Goal: Task Accomplishment & Management: Manage account settings

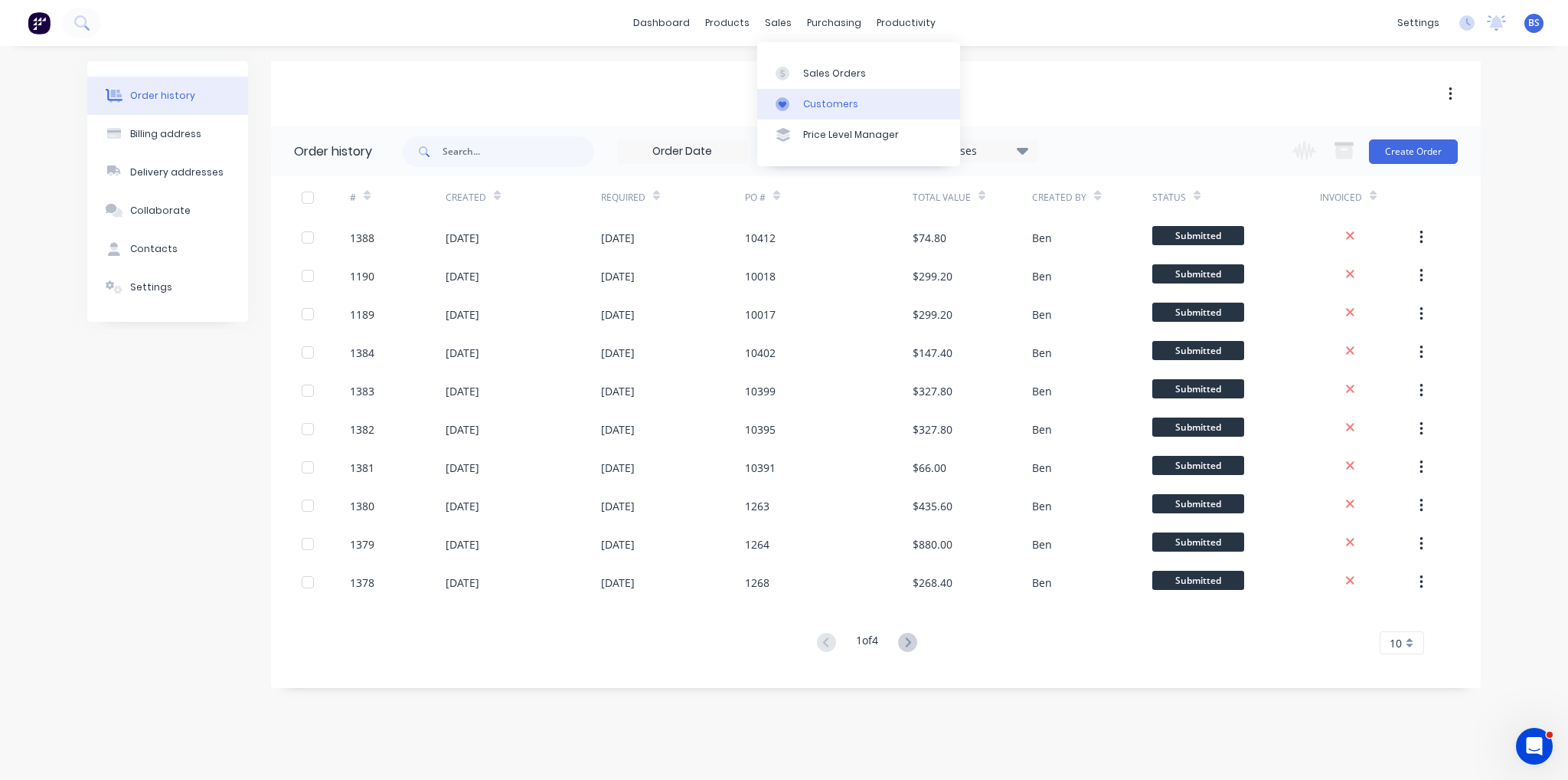
click at [802, 103] on link "Customers" at bounding box center [859, 104] width 203 height 30
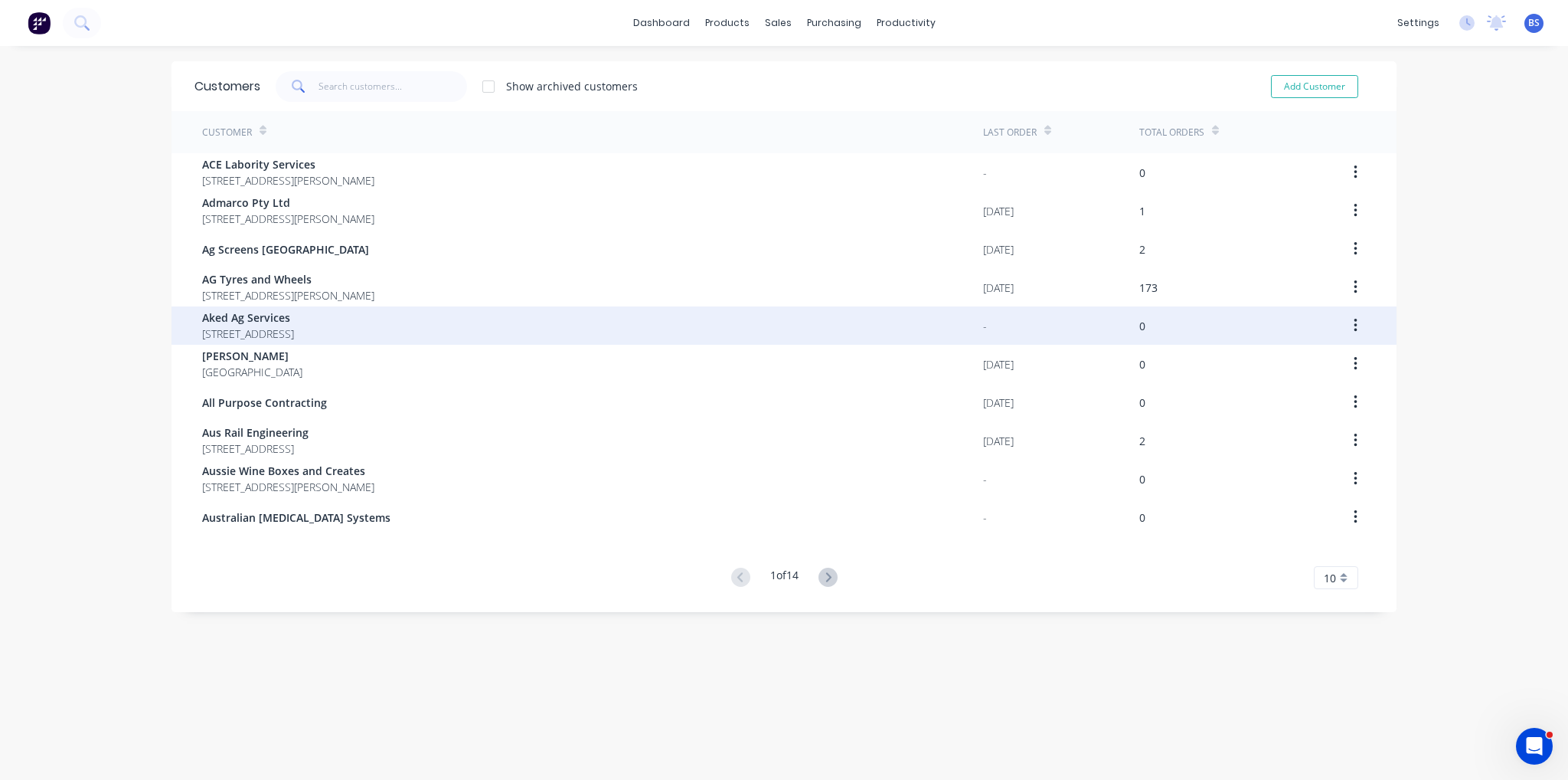
click at [504, 321] on div "Aked Ag Services [STREET_ADDRESS]" at bounding box center [592, 325] width 781 height 38
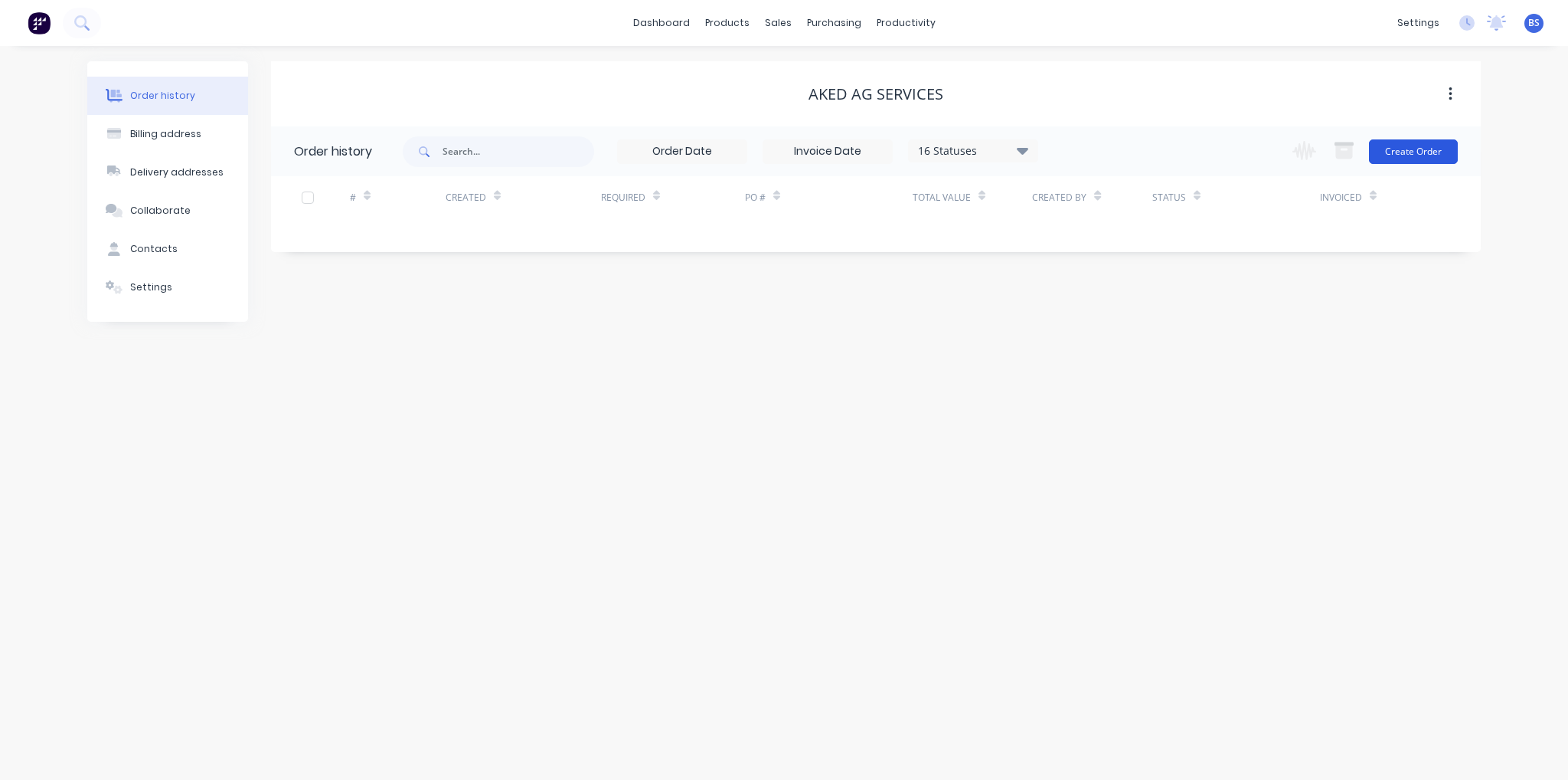
click at [1400, 144] on button "Create Order" at bounding box center [1414, 152] width 89 height 25
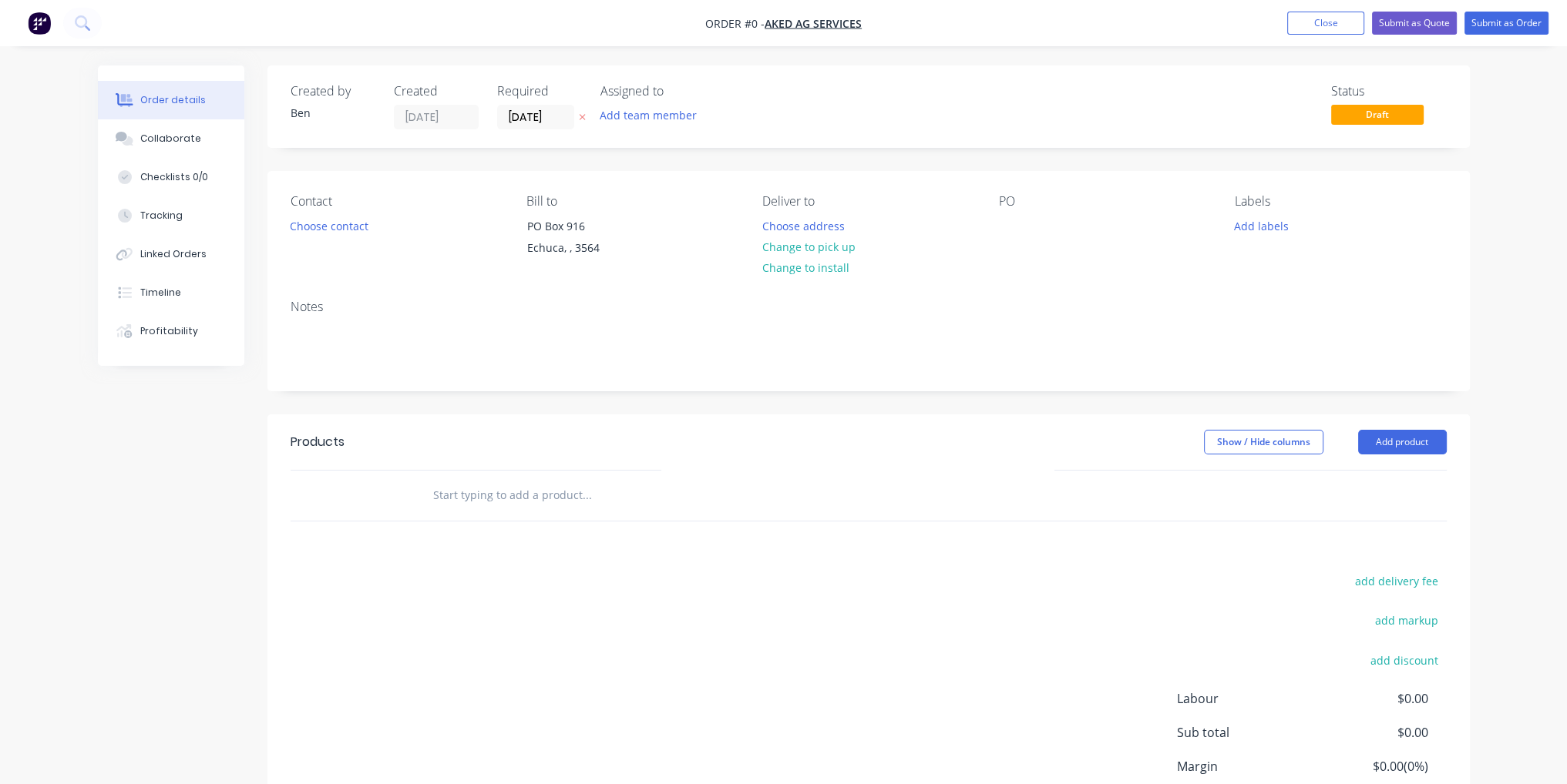
click at [590, 490] on input "text" at bounding box center [586, 495] width 308 height 30
type input "R"
click at [1432, 446] on button "Add product" at bounding box center [1402, 443] width 89 height 25
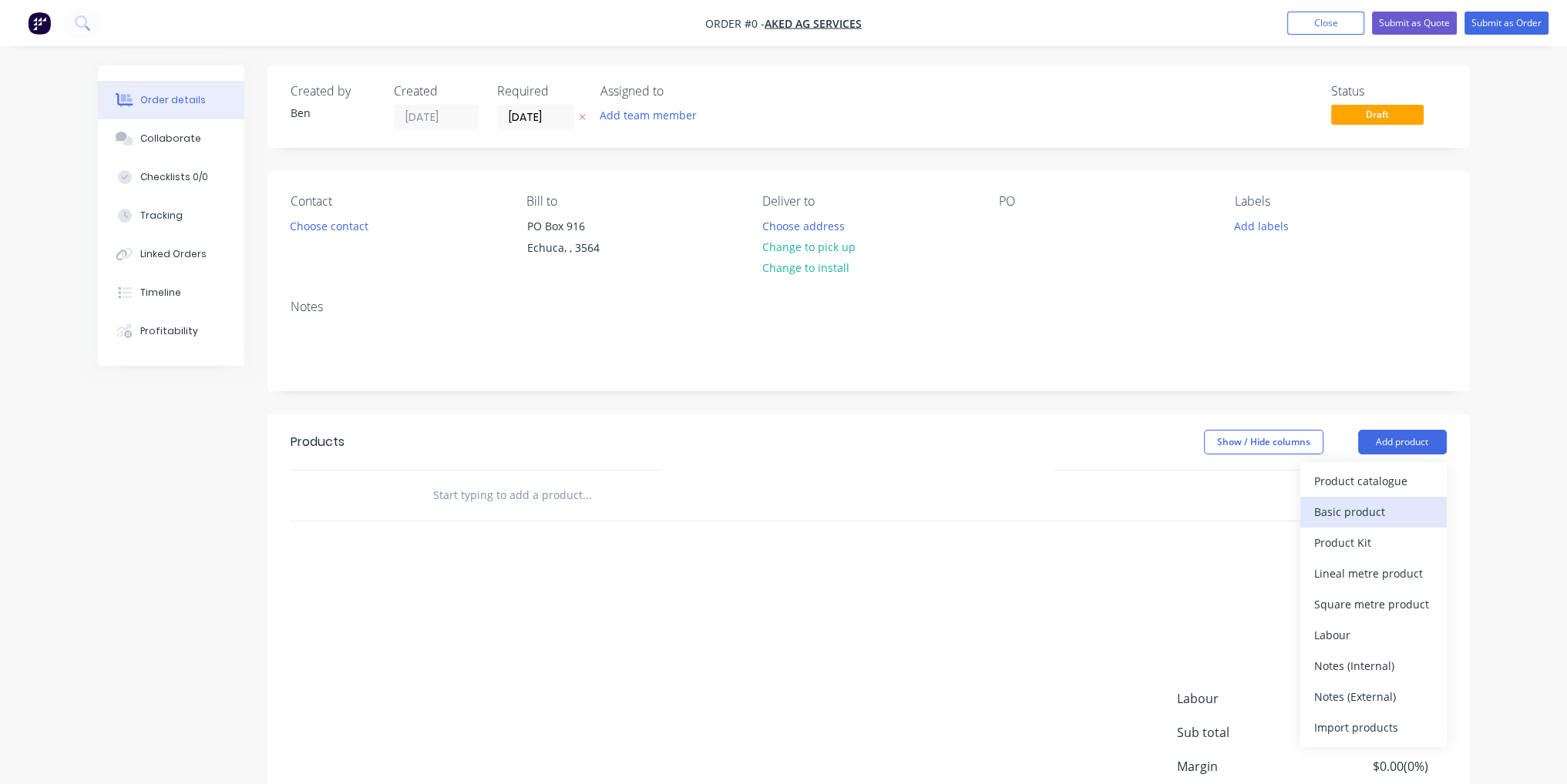
click at [1406, 507] on div "Basic product" at bounding box center [1373, 512] width 118 height 22
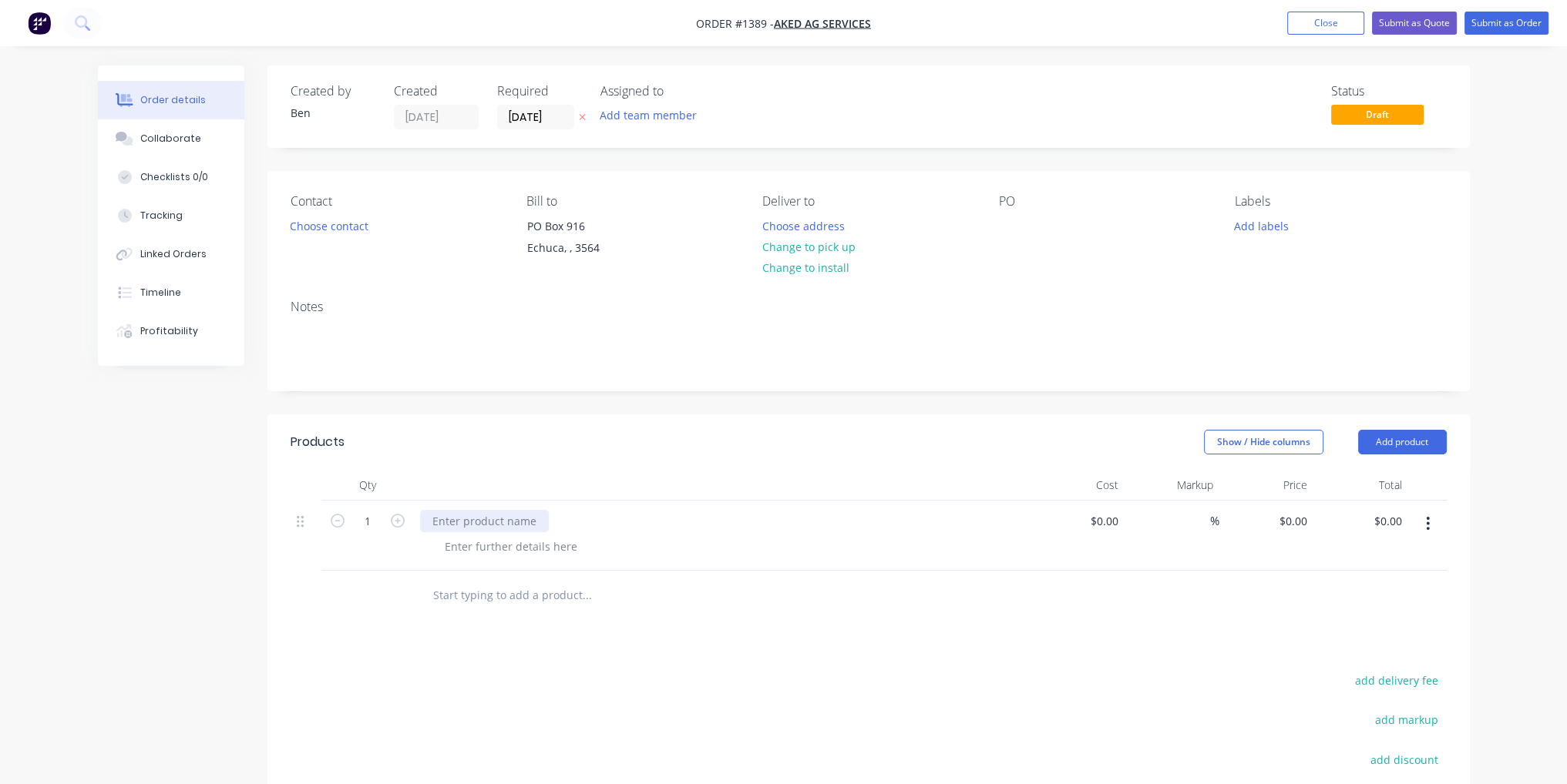
click at [453, 516] on div at bounding box center [484, 521] width 129 height 22
click at [1097, 519] on div at bounding box center [1078, 536] width 95 height 70
type input "$180.00"
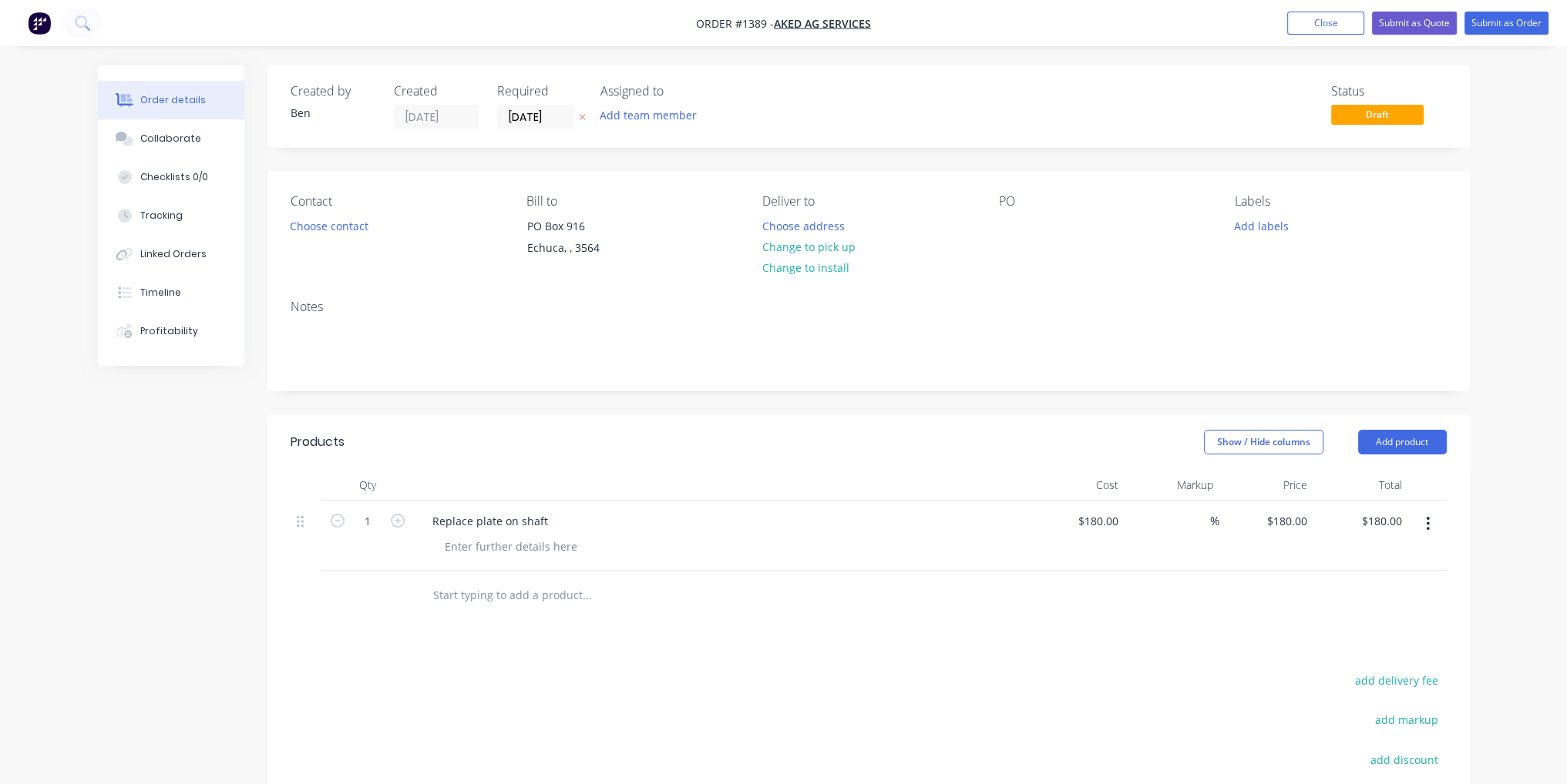
click at [1177, 667] on div "Products Show / Hide columns Add product Qty Cost Markup Price Total 1 Replace …" at bounding box center [868, 702] width 1202 height 576
click at [1528, 15] on button "Submit as Order" at bounding box center [1506, 23] width 84 height 23
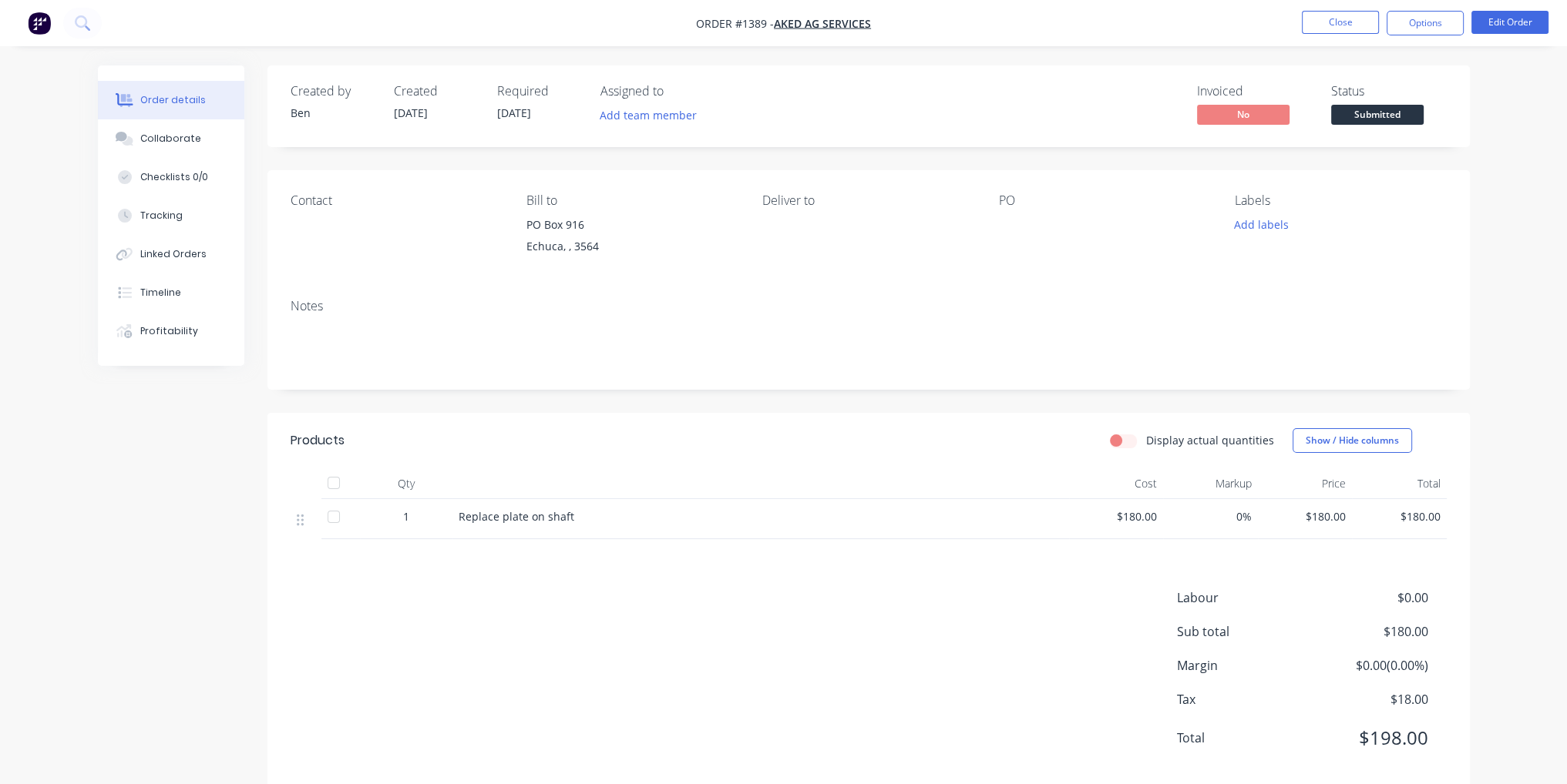
click at [1381, 116] on span "Submitted" at bounding box center [1377, 114] width 92 height 19
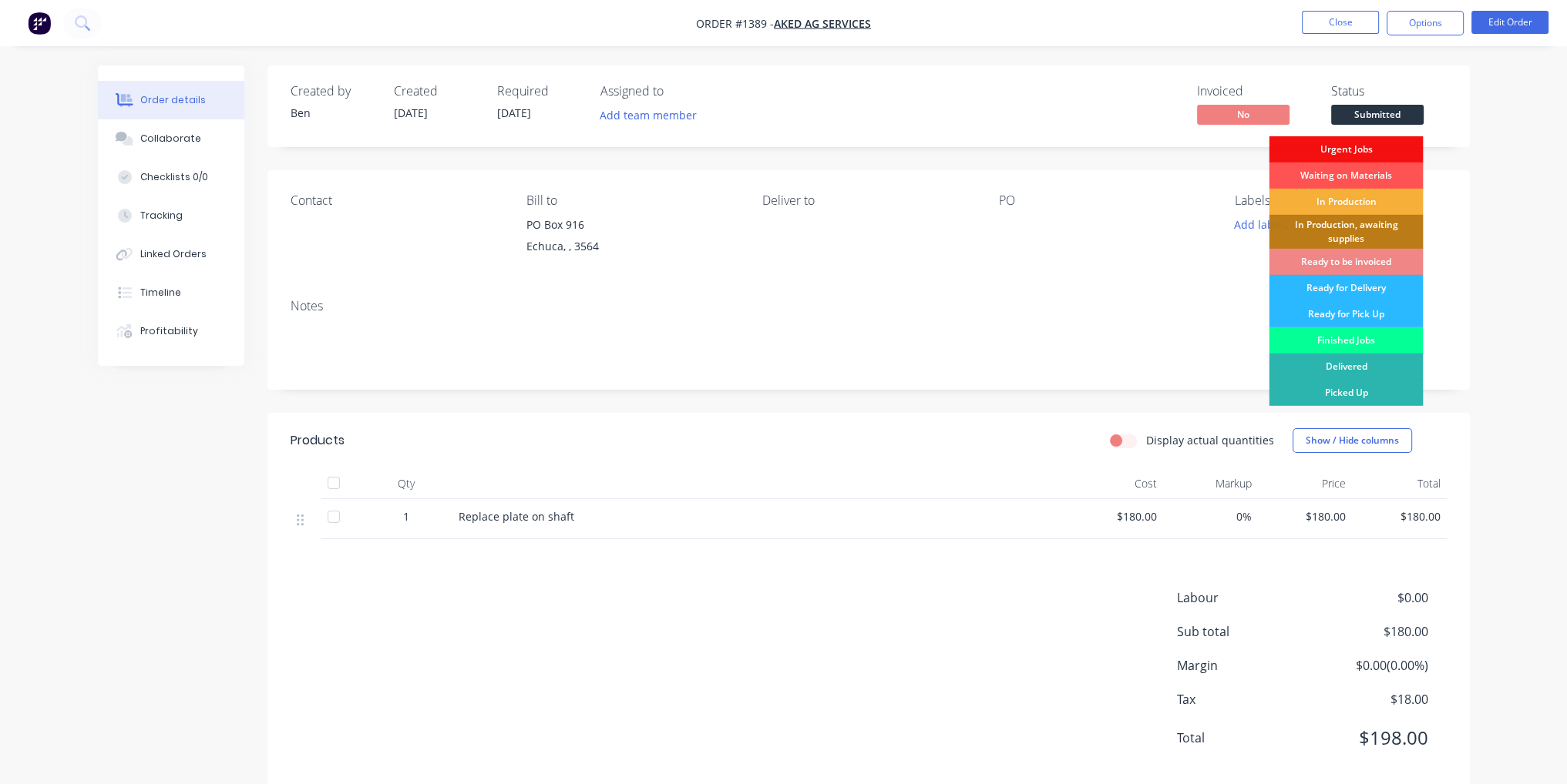
click at [1364, 344] on div "Finished Jobs" at bounding box center [1346, 340] width 154 height 26
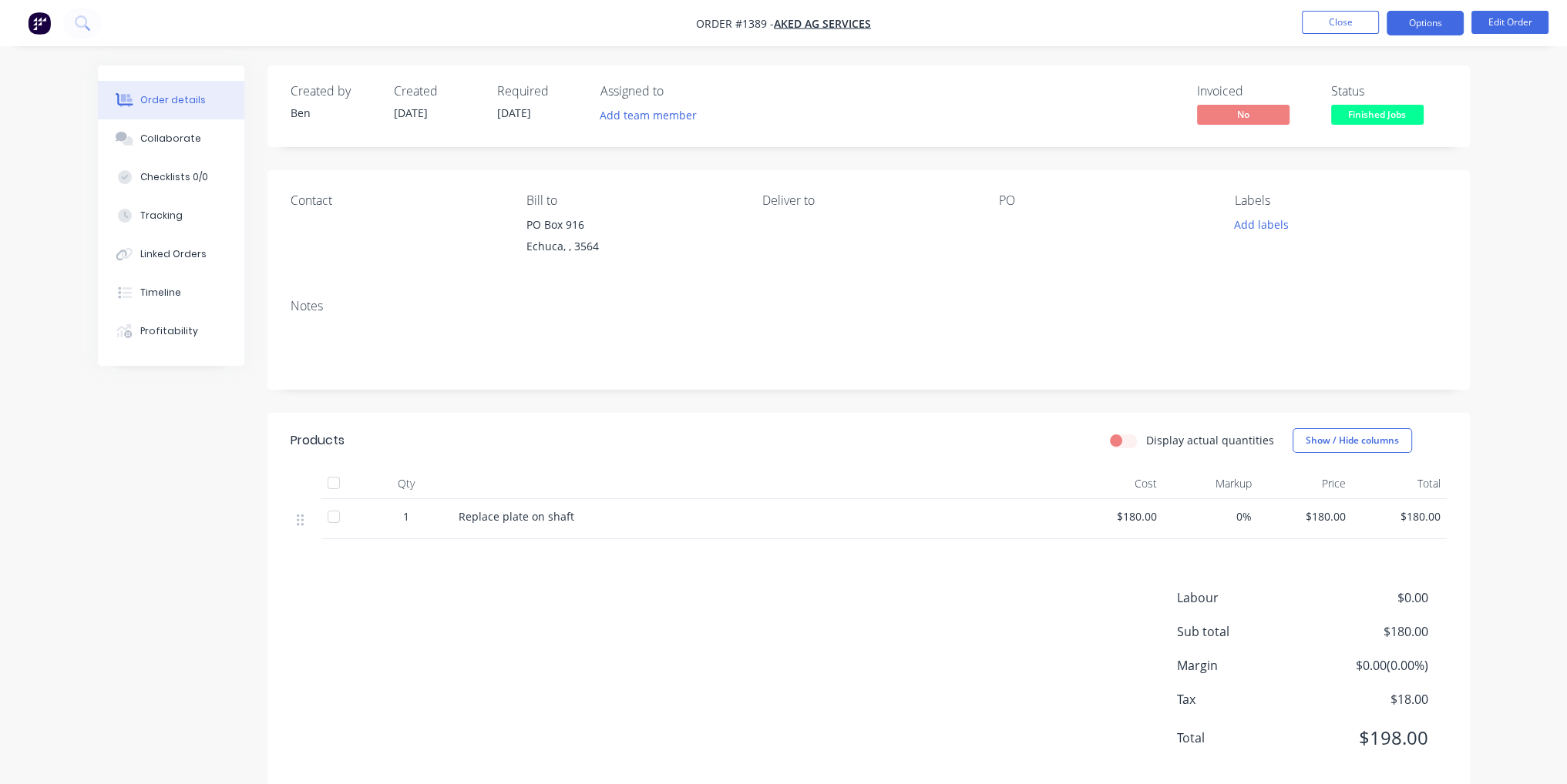
click at [1441, 13] on button "Options" at bounding box center [1424, 23] width 77 height 25
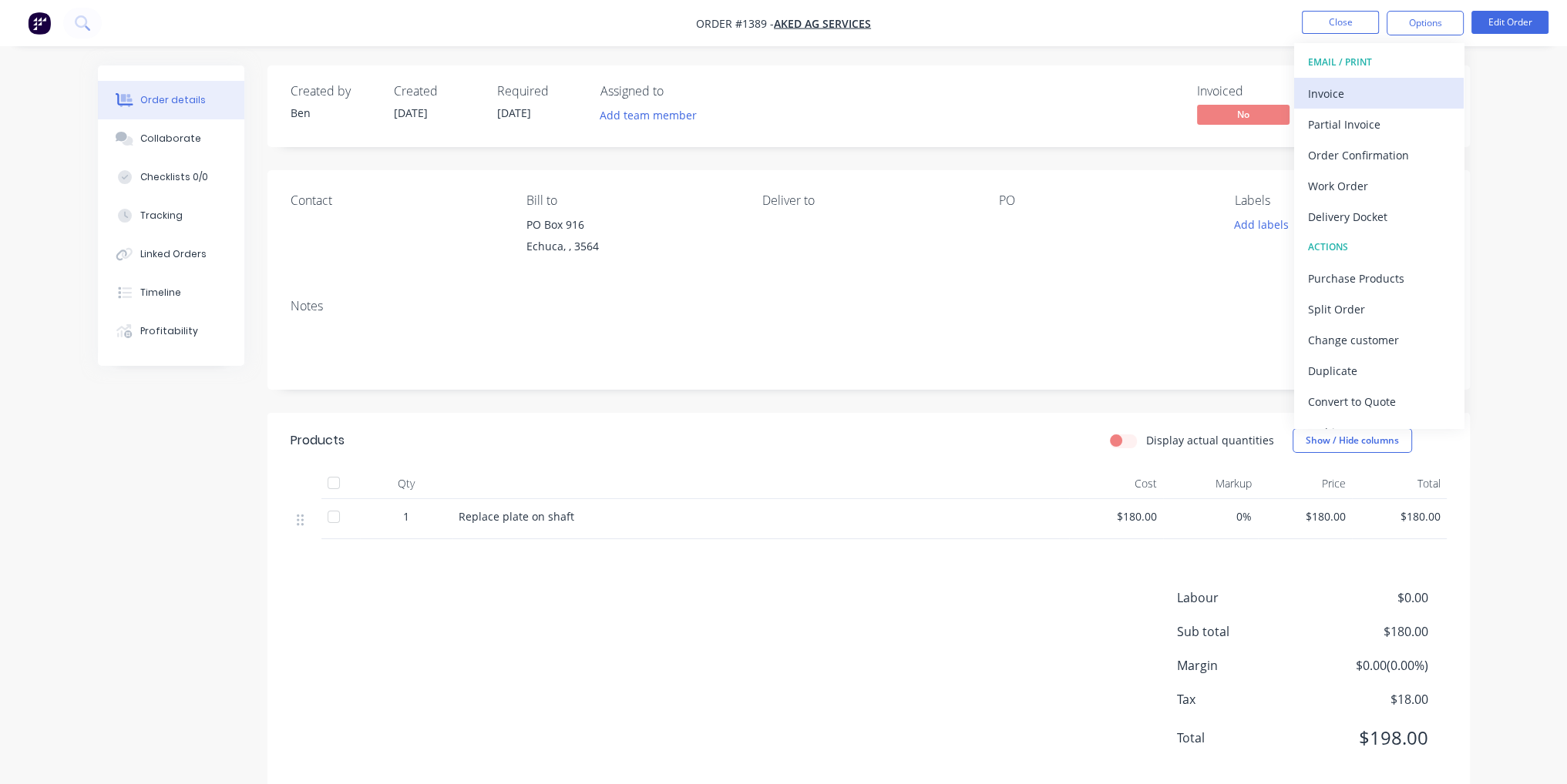
click at [1387, 92] on div "Invoice" at bounding box center [1379, 93] width 142 height 22
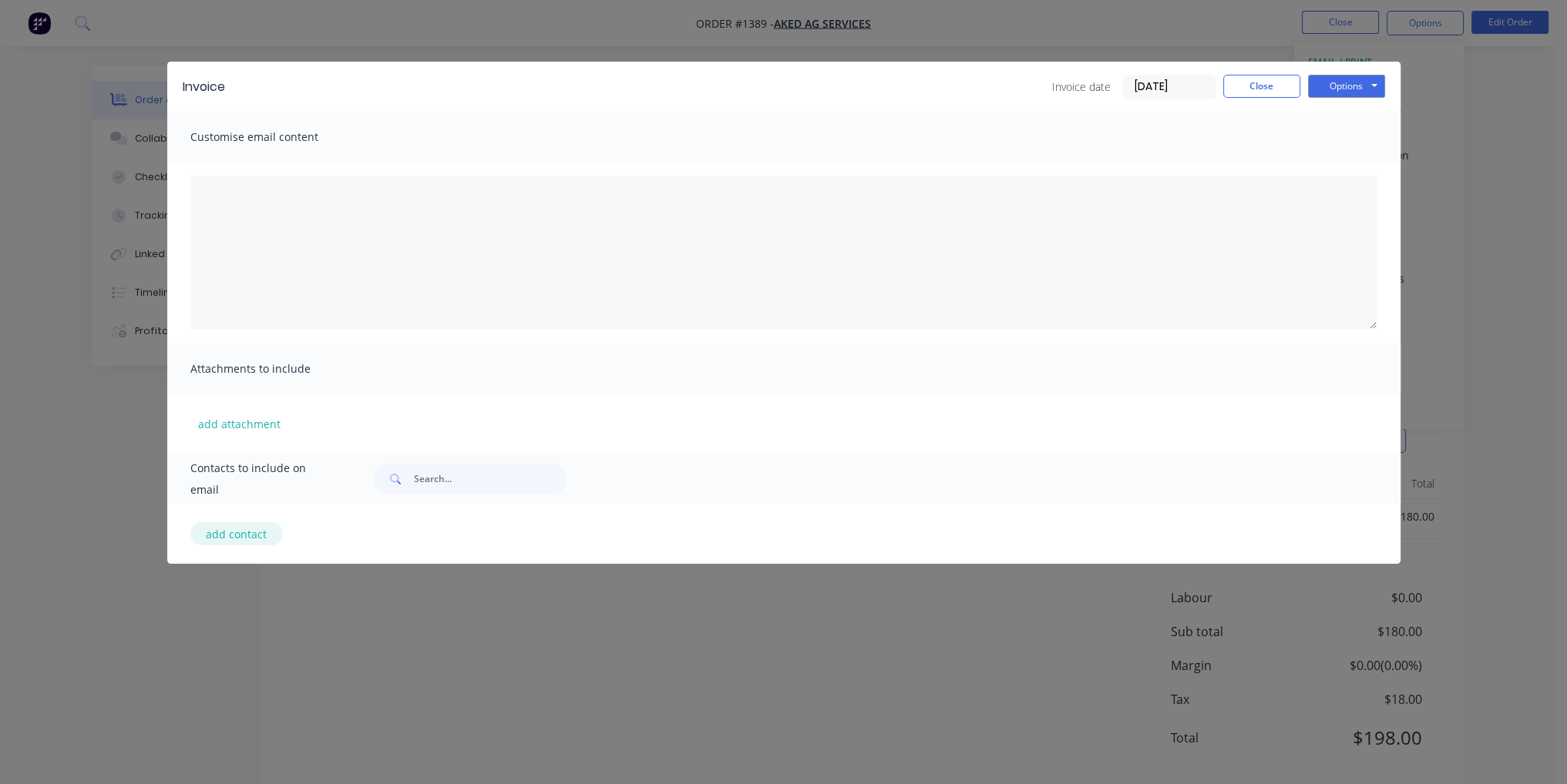
click at [211, 539] on button "add contact" at bounding box center [236, 534] width 92 height 23
select select "AU"
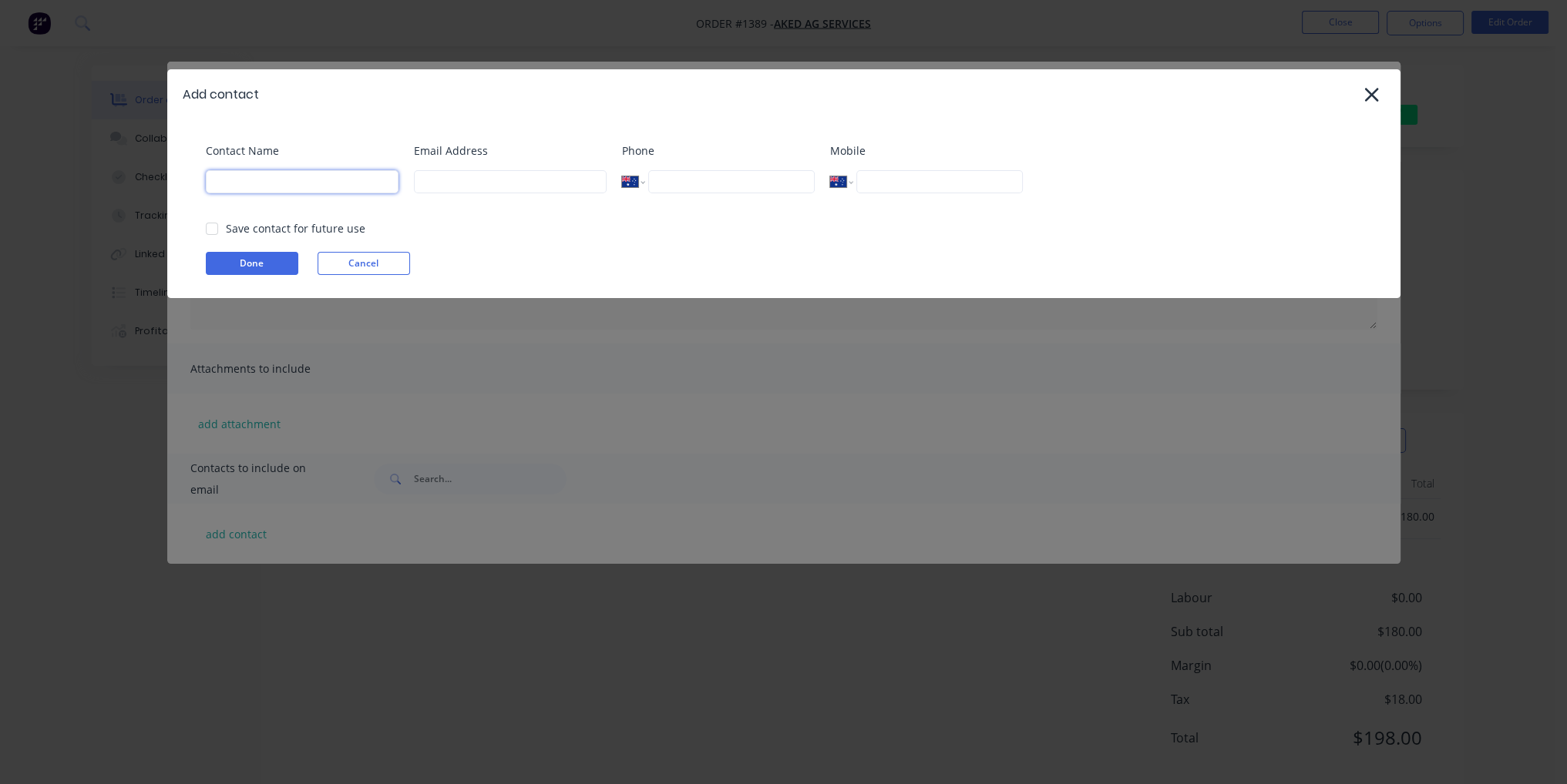
click at [240, 179] on input at bounding box center [302, 182] width 193 height 23
type input "[PERSON_NAME]"
type input "[EMAIL_ADDRESS][DOMAIN_NAME]"
type input "0400 286 501"
click at [226, 225] on div at bounding box center [212, 228] width 30 height 30
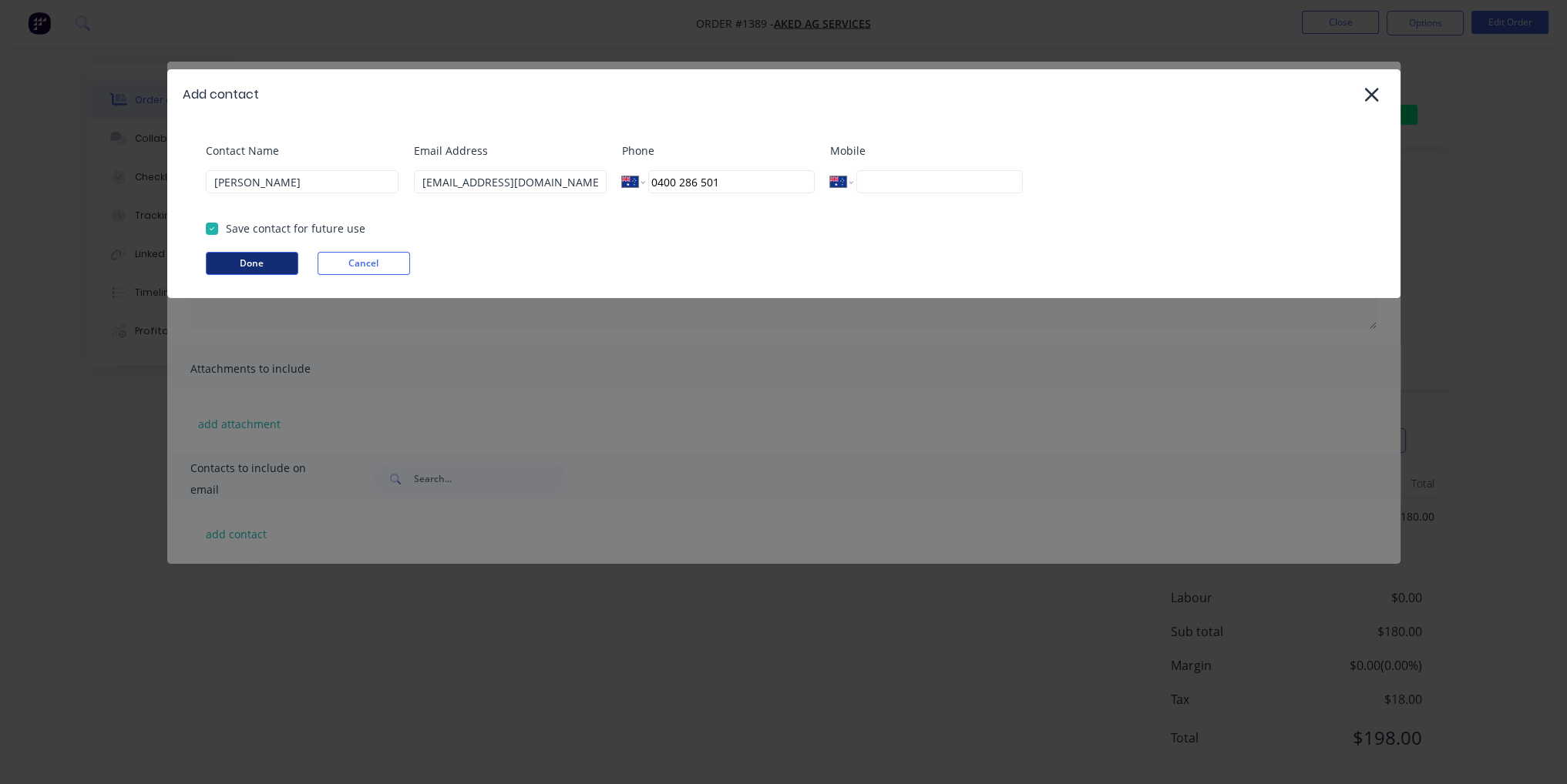
click at [272, 260] on button "Done" at bounding box center [252, 263] width 92 height 23
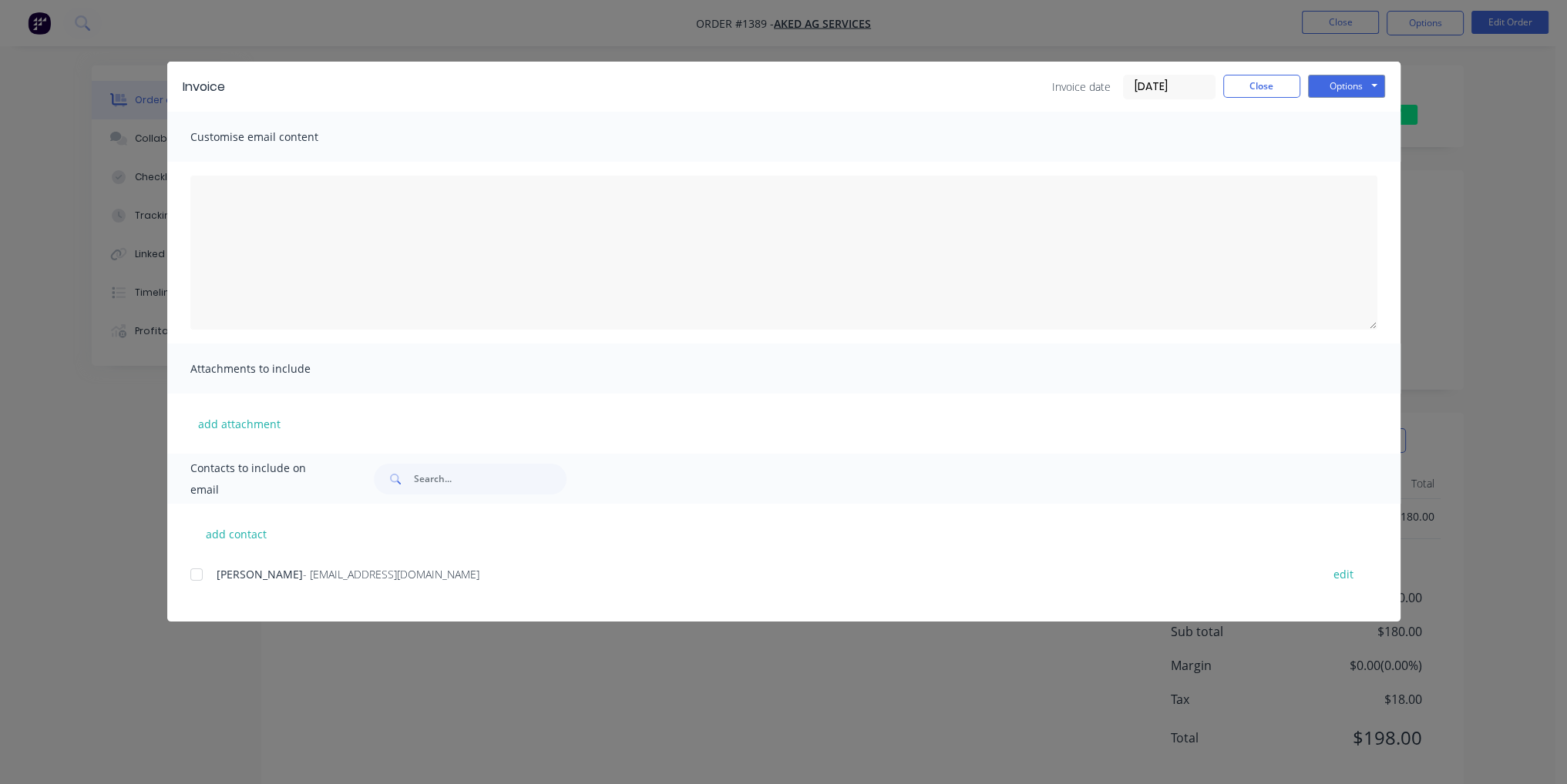
click at [200, 576] on div at bounding box center [196, 574] width 30 height 30
click at [1353, 84] on button "Options" at bounding box center [1346, 86] width 77 height 23
click at [1371, 173] on button "Email" at bounding box center [1357, 164] width 99 height 25
